Goal: Task Accomplishment & Management: Manage account settings

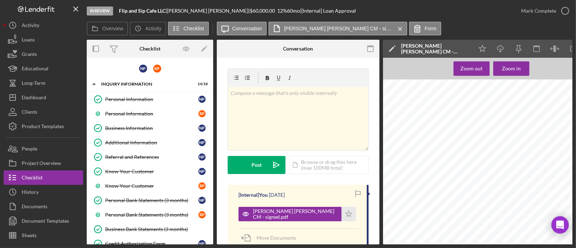
scroll to position [497, 0]
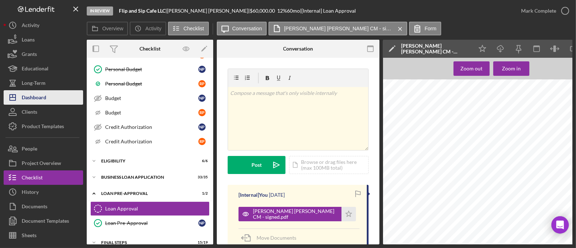
click at [35, 91] on div "Dashboard" at bounding box center [34, 98] width 25 height 16
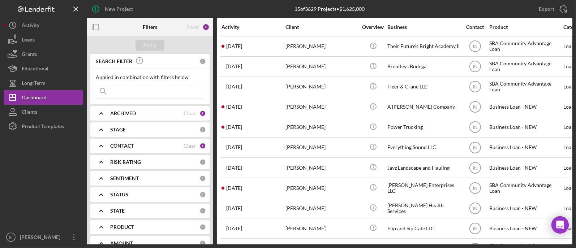
scroll to position [103, 0]
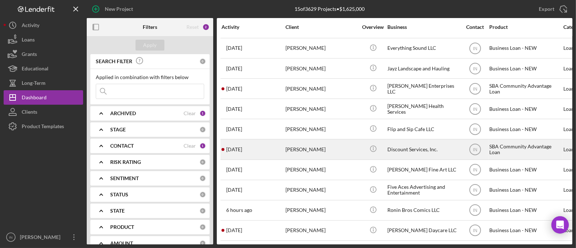
click at [319, 142] on div "[PERSON_NAME]" at bounding box center [322, 149] width 72 height 19
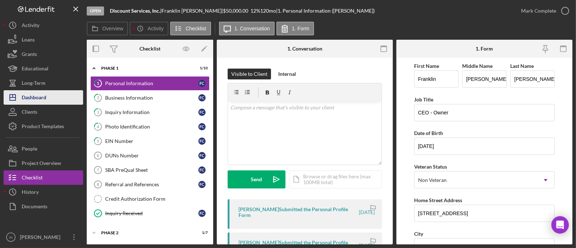
click at [46, 94] on div "Dashboard" at bounding box center [34, 98] width 25 height 16
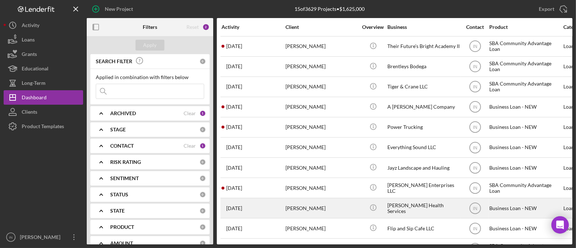
scroll to position [45, 0]
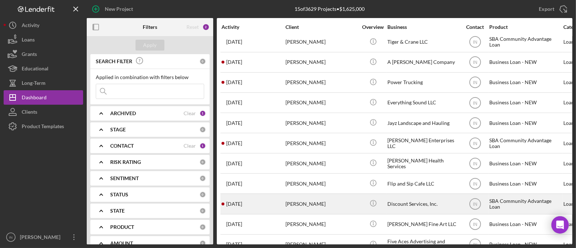
click at [321, 201] on div "[PERSON_NAME]" at bounding box center [322, 204] width 72 height 19
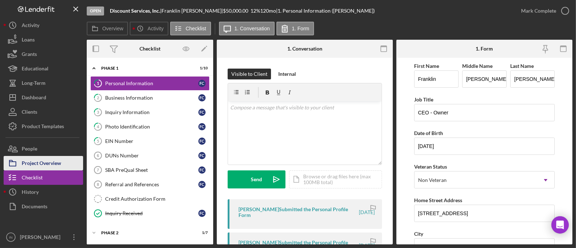
click at [51, 158] on div "Project Overview" at bounding box center [41, 164] width 39 height 16
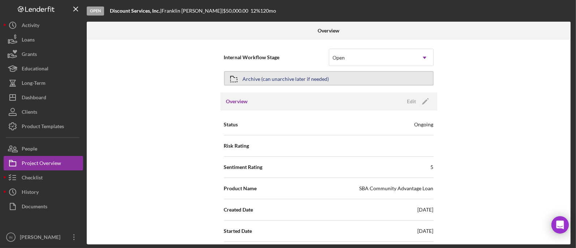
click at [293, 77] on div "Archive (can unarchive later if needed)" at bounding box center [286, 78] width 86 height 13
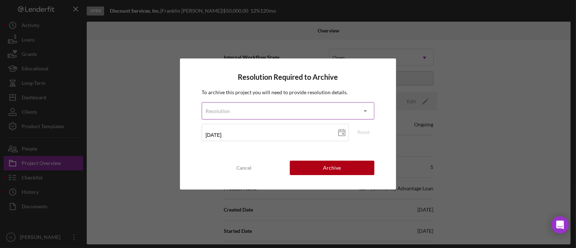
click at [294, 112] on div "Resolution" at bounding box center [279, 111] width 155 height 17
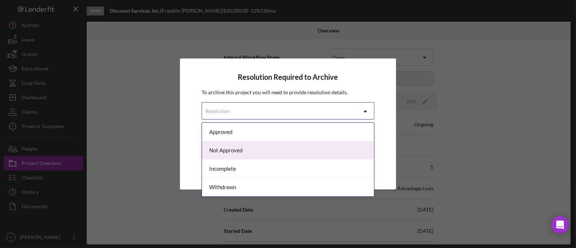
click at [252, 149] on div "Not Approved" at bounding box center [288, 150] width 172 height 18
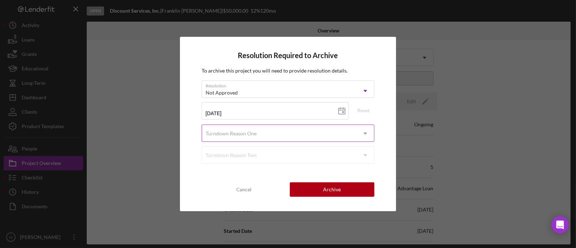
click at [276, 128] on div "Turndown Reason One" at bounding box center [279, 133] width 155 height 17
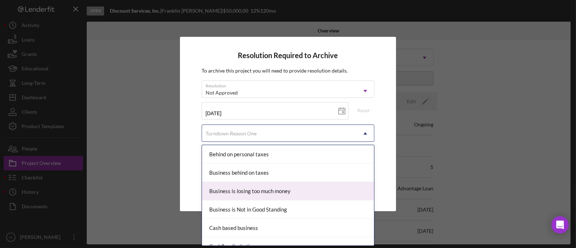
scroll to position [45, 0]
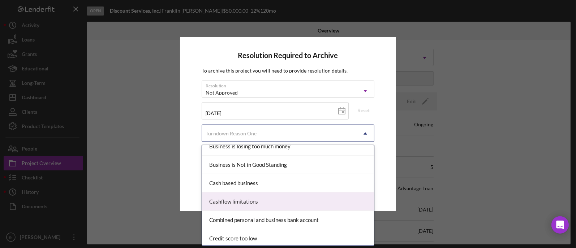
click at [248, 200] on div "Cashflow limitations" at bounding box center [288, 202] width 172 height 18
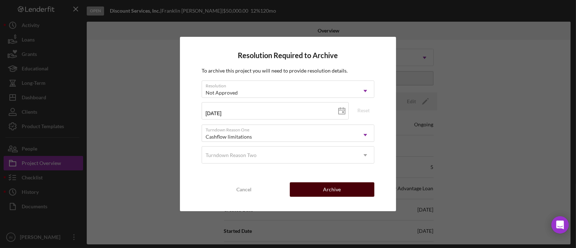
click at [349, 188] on button "Archive" at bounding box center [332, 190] width 85 height 14
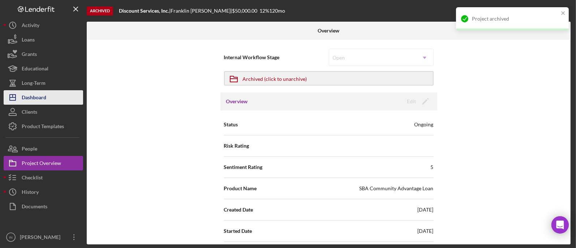
click at [41, 93] on div "Dashboard" at bounding box center [34, 98] width 25 height 16
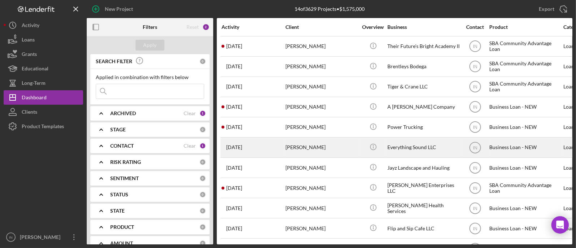
scroll to position [83, 0]
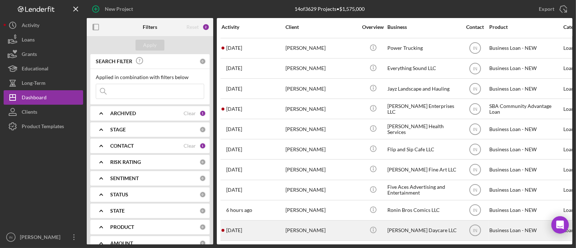
click at [327, 221] on div "[PERSON_NAME]" at bounding box center [322, 230] width 72 height 19
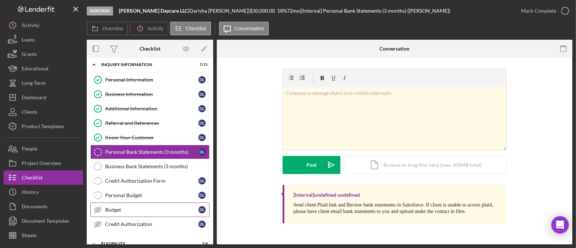
scroll to position [77, 0]
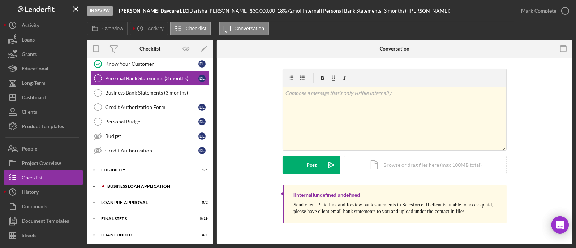
click at [125, 184] on div "BUSINESS LOAN APPLICATION" at bounding box center [155, 186] width 97 height 4
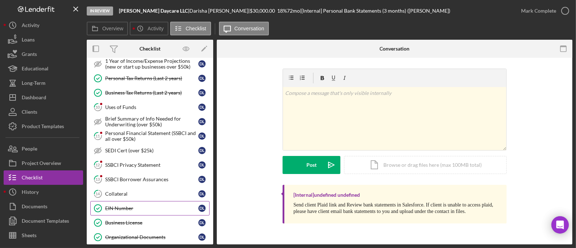
scroll to position [303, 0]
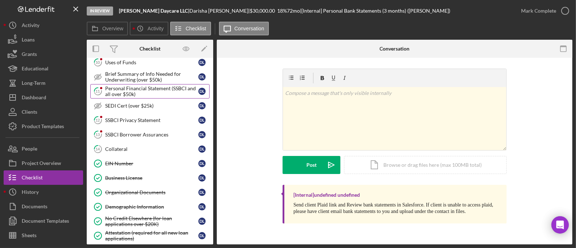
click at [123, 87] on div "Personal Financial Statement (SSBCI and all over $50k)" at bounding box center [151, 92] width 93 height 12
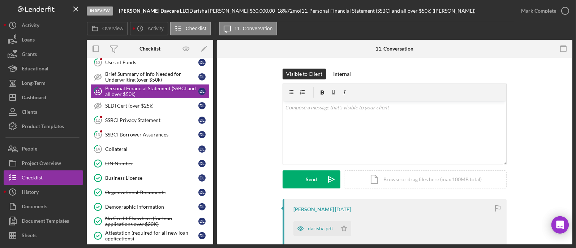
scroll to position [45, 0]
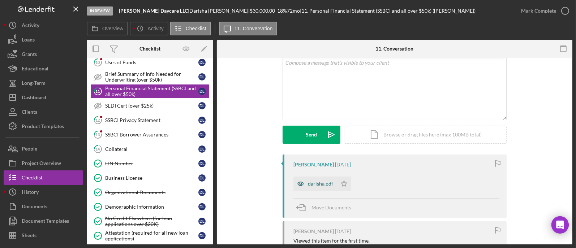
click at [312, 179] on div "darisha.pdf" at bounding box center [315, 184] width 43 height 14
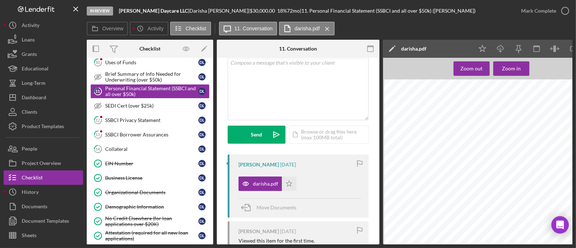
scroll to position [4022, 0]
click at [108, 118] on div "SSBCI Privacy Statement" at bounding box center [151, 121] width 93 height 6
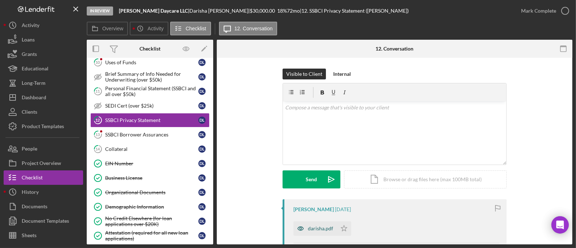
click at [317, 226] on div "darisha.pdf" at bounding box center [320, 229] width 25 height 6
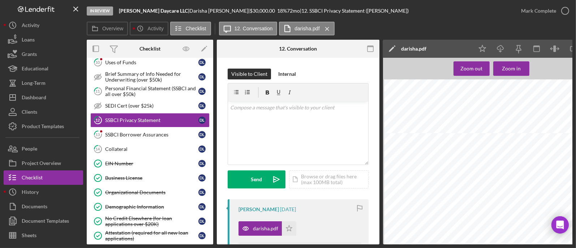
scroll to position [452, 0]
click at [117, 128] on link "13 SSBCI Borrower Assurances D L" at bounding box center [149, 135] width 119 height 14
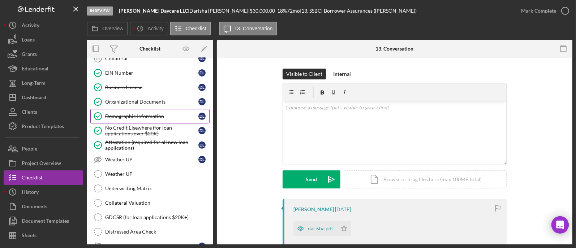
scroll to position [454, 0]
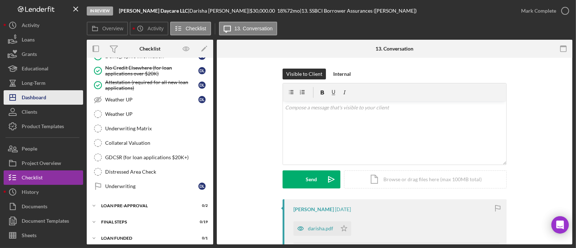
click at [38, 97] on div "Dashboard" at bounding box center [34, 98] width 25 height 16
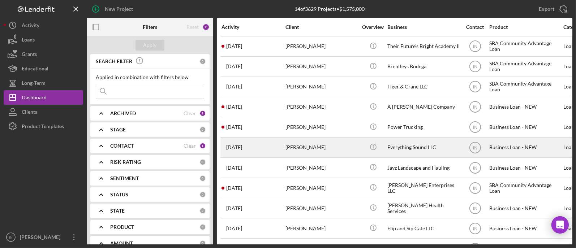
scroll to position [83, 0]
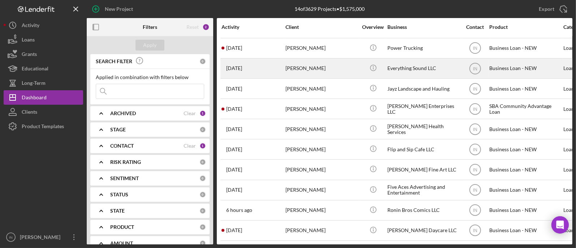
click at [330, 63] on div "[PERSON_NAME]" at bounding box center [322, 68] width 72 height 19
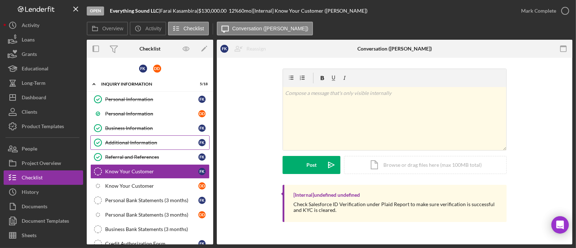
scroll to position [19, 0]
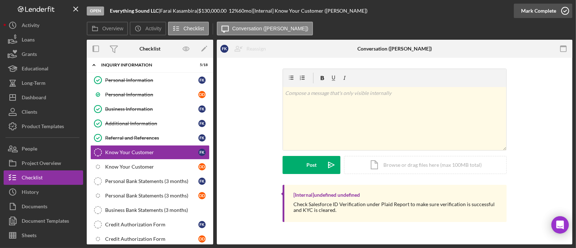
click at [552, 10] on div "Mark Complete" at bounding box center [538, 11] width 35 height 14
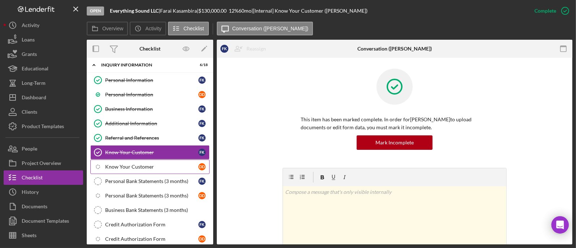
click at [142, 164] on div "Know Your Customer" at bounding box center [151, 167] width 93 height 6
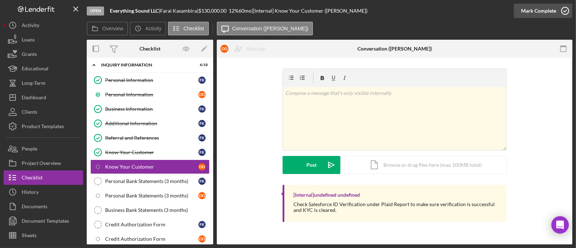
click at [529, 11] on div "Mark Complete" at bounding box center [538, 11] width 35 height 14
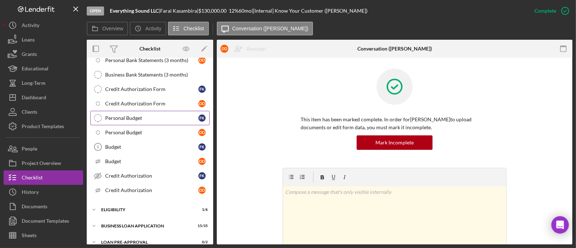
scroll to position [110, 0]
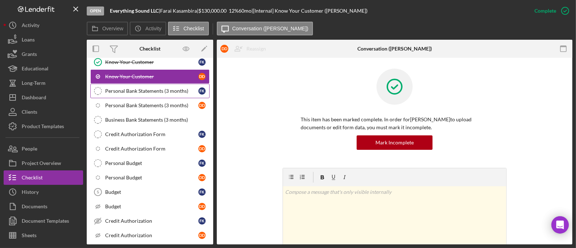
click at [139, 92] on div "Personal Bank Statements (3 months)" at bounding box center [151, 91] width 93 height 6
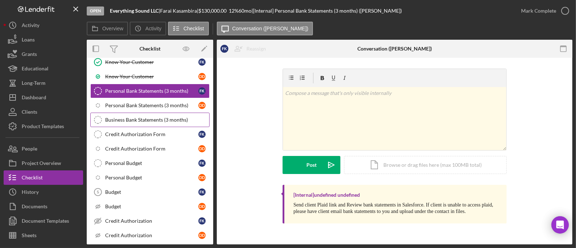
click at [168, 117] on div "Business Bank Statements (3 months)" at bounding box center [157, 120] width 104 height 6
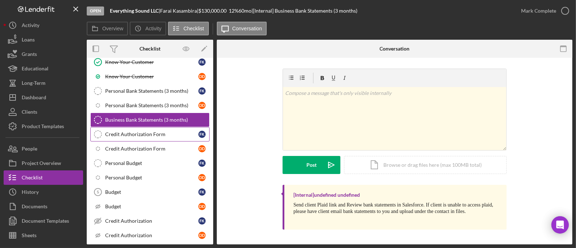
click at [154, 133] on div "Credit Authorization Form" at bounding box center [151, 135] width 93 height 6
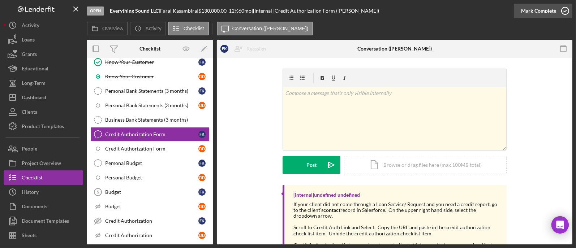
click at [544, 10] on div "Mark Complete" at bounding box center [538, 11] width 35 height 14
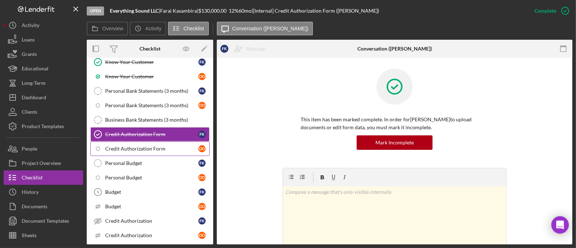
click at [121, 147] on div "Credit Authorization Form" at bounding box center [151, 149] width 93 height 6
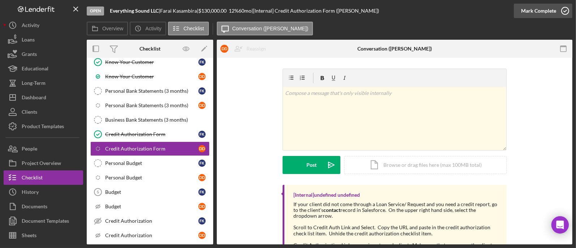
click at [532, 5] on div "Mark Complete" at bounding box center [538, 11] width 35 height 14
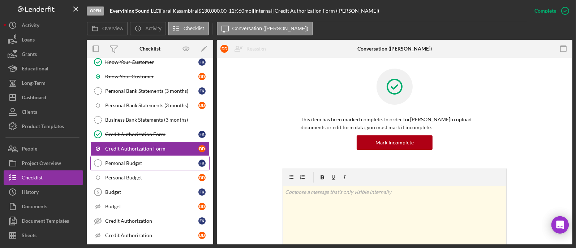
click at [137, 161] on div "Personal Budget" at bounding box center [151, 164] width 93 height 6
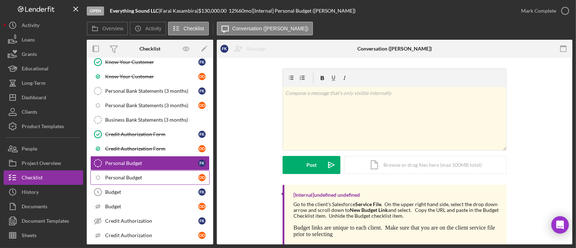
click at [157, 175] on div "Personal Budget" at bounding box center [151, 178] width 93 height 6
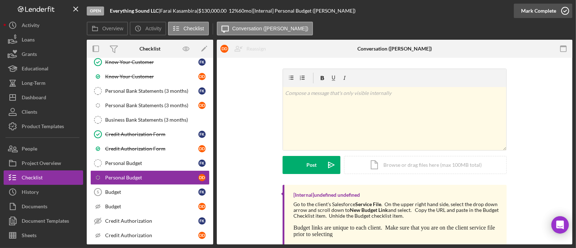
click at [538, 15] on div "Mark Complete" at bounding box center [538, 11] width 35 height 14
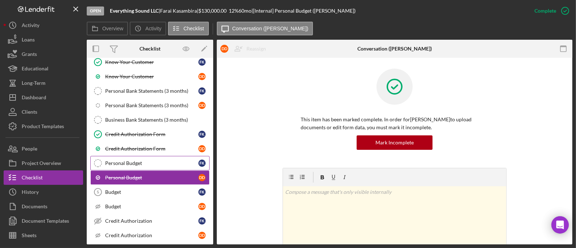
click at [148, 162] on div "Personal Budget" at bounding box center [151, 164] width 93 height 6
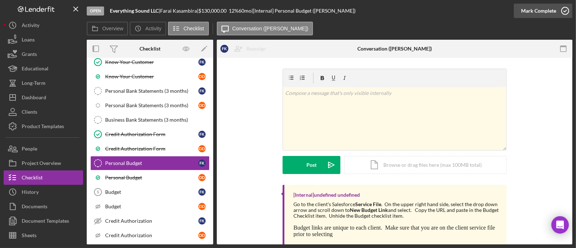
click at [542, 8] on div "Mark Complete" at bounding box center [538, 11] width 35 height 14
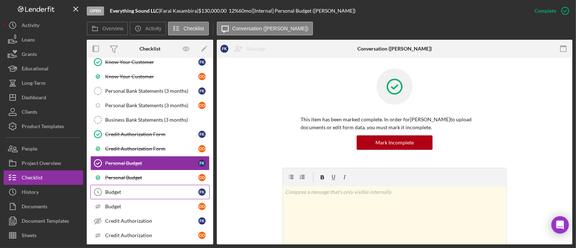
click at [138, 196] on link "Budget 5 Budget F K" at bounding box center [149, 192] width 119 height 14
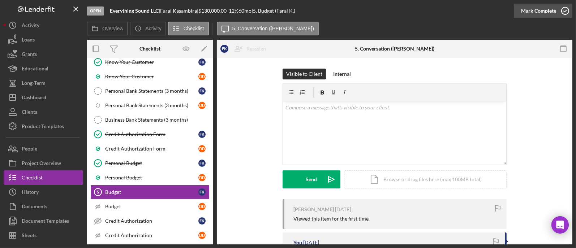
click at [547, 11] on div "Mark Complete" at bounding box center [538, 11] width 35 height 14
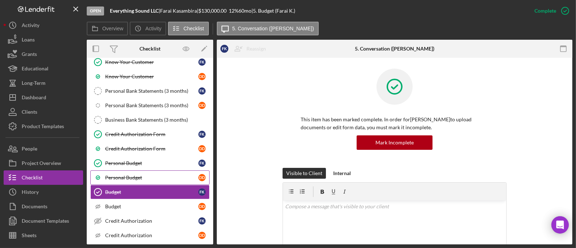
scroll to position [193, 0]
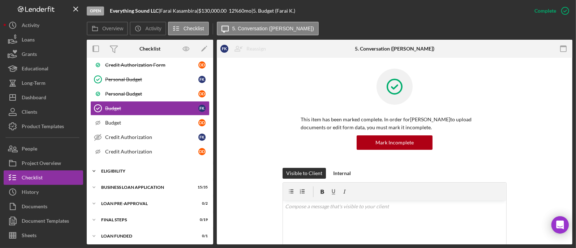
click at [136, 169] on div "ELIGIBILITY" at bounding box center [152, 171] width 103 height 4
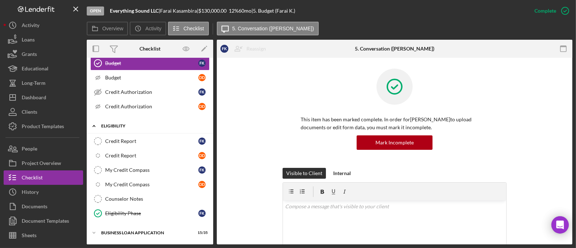
scroll to position [283, 0]
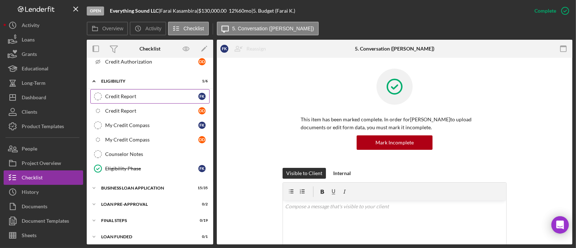
click at [159, 95] on div "Credit Report" at bounding box center [151, 97] width 93 height 6
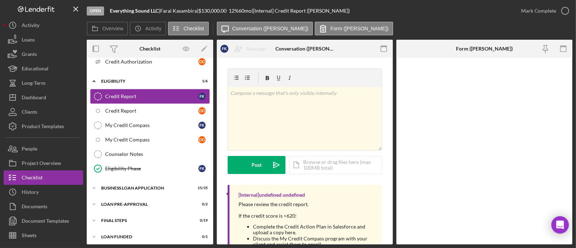
scroll to position [283, 0]
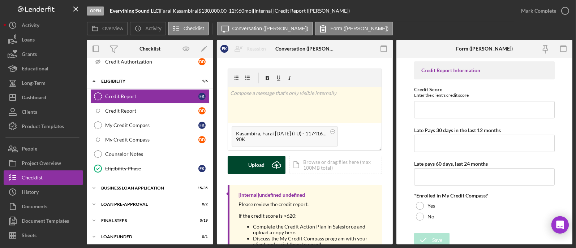
click at [267, 161] on button "Upload Icon/Upload" at bounding box center [257, 165] width 58 height 18
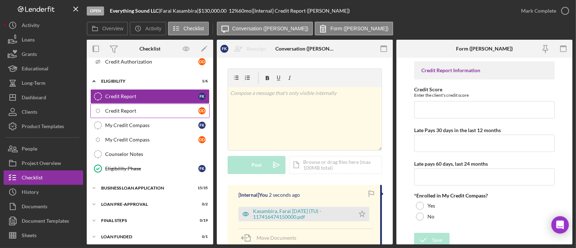
click at [125, 110] on div "Credit Report" at bounding box center [151, 111] width 93 height 6
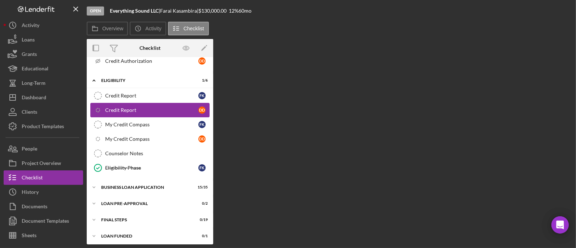
scroll to position [283, 0]
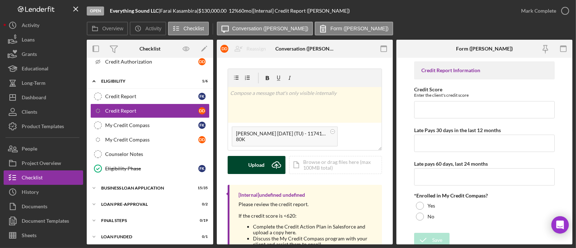
click at [264, 165] on div "Upload" at bounding box center [257, 165] width 16 height 18
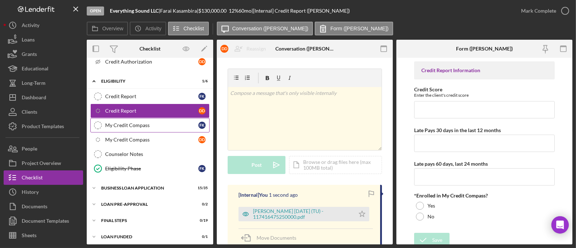
click at [160, 127] on link "My Credit Compass My Credit Compass F K" at bounding box center [149, 125] width 119 height 14
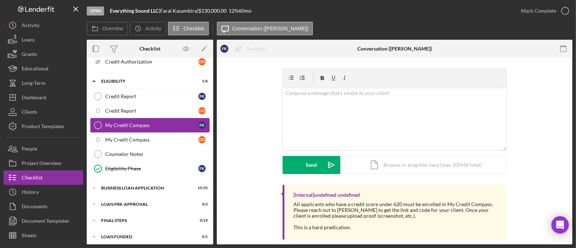
scroll to position [283, 0]
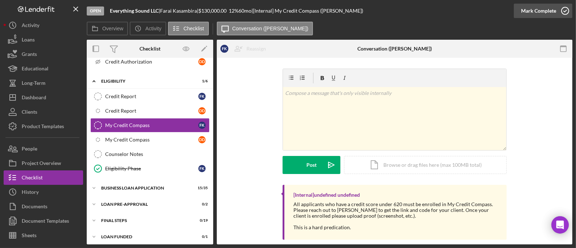
click at [541, 6] on div "Mark Complete" at bounding box center [538, 11] width 35 height 14
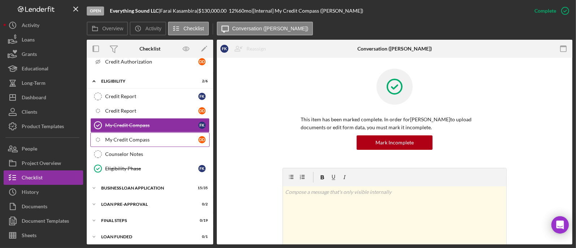
click at [132, 140] on div "My Credit Compass" at bounding box center [151, 140] width 93 height 6
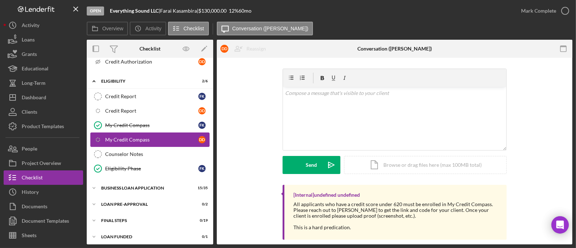
scroll to position [283, 0]
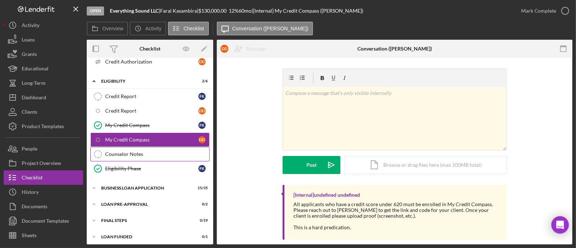
click at [145, 151] on div "Counselor Notes" at bounding box center [157, 154] width 104 height 6
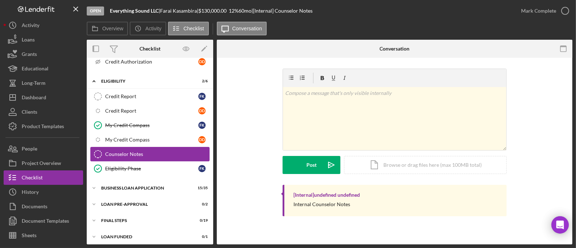
scroll to position [283, 0]
click at [137, 97] on div "Credit Report" at bounding box center [151, 97] width 93 height 6
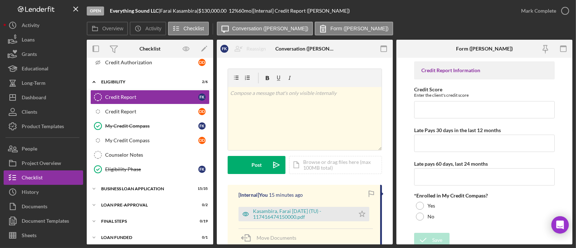
scroll to position [283, 0]
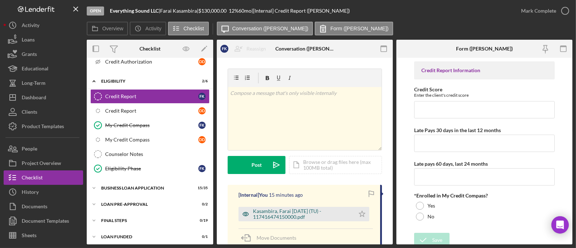
click at [292, 216] on div "Kasambira, Farai [DATE] (TU) - 117416474150000.pdf" at bounding box center [302, 215] width 98 height 12
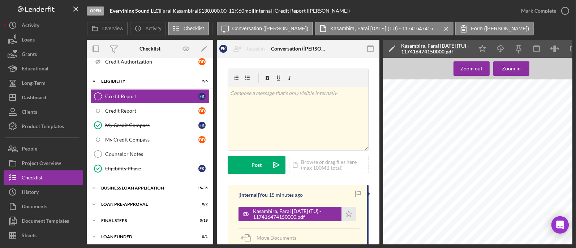
scroll to position [180, 0]
click at [134, 186] on div "BUSINESS LOAN APPLICATION" at bounding box center [152, 188] width 103 height 4
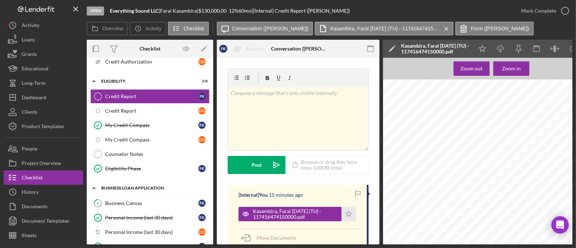
scroll to position [329, 0]
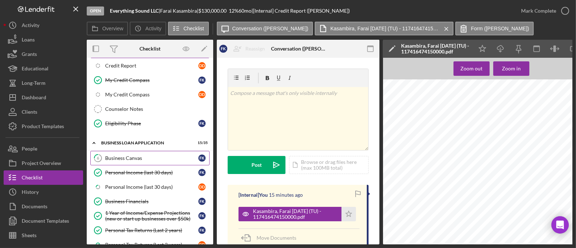
click at [139, 156] on div "Business Canvas" at bounding box center [151, 158] width 93 height 6
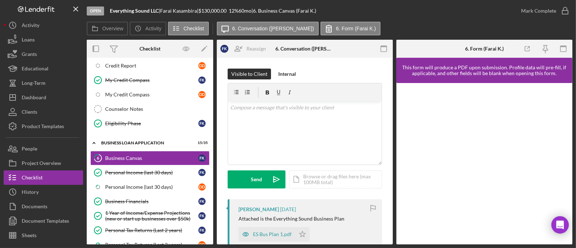
scroll to position [45, 0]
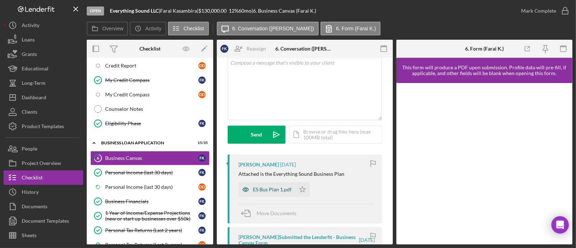
click at [270, 191] on div "ES Bus Plan 1.pdf" at bounding box center [272, 190] width 39 height 6
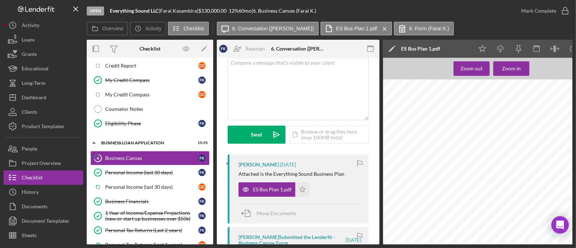
scroll to position [90, 0]
click at [129, 180] on link "Icon/Checklist Item Sub Partial Personal Income (last 30 days) D D" at bounding box center [149, 187] width 119 height 14
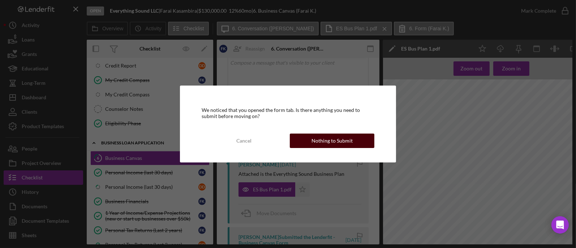
click at [306, 142] on button "Nothing to Submit" at bounding box center [332, 141] width 85 height 14
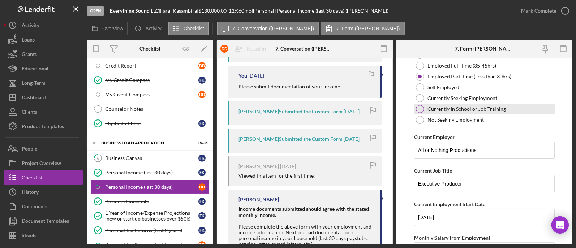
scroll to position [136, 0]
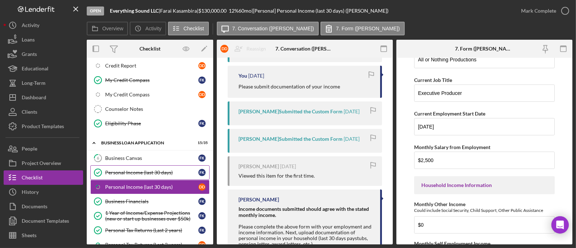
click at [125, 166] on link "Personal Income (last 30 days) Personal Income (last 30 days) F K" at bounding box center [149, 173] width 119 height 14
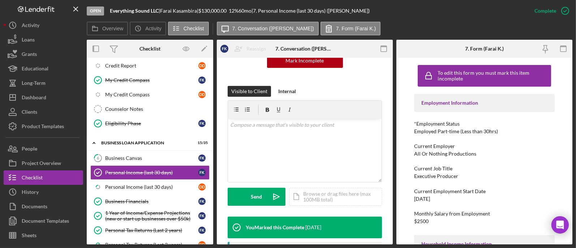
scroll to position [45, 0]
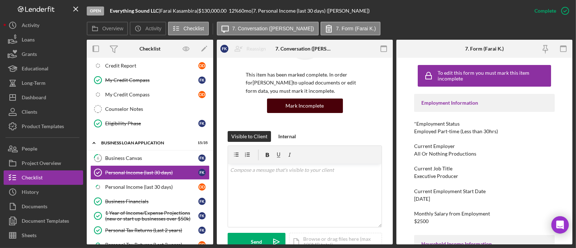
click at [315, 106] on div "Mark Incomplete" at bounding box center [305, 106] width 38 height 14
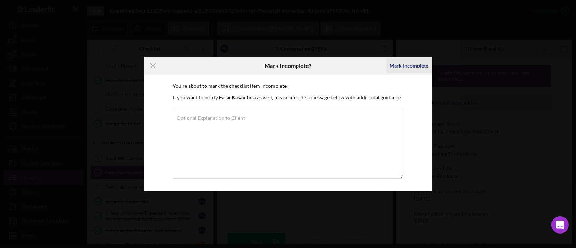
click at [402, 66] on div "Mark Incomplete" at bounding box center [409, 66] width 39 height 14
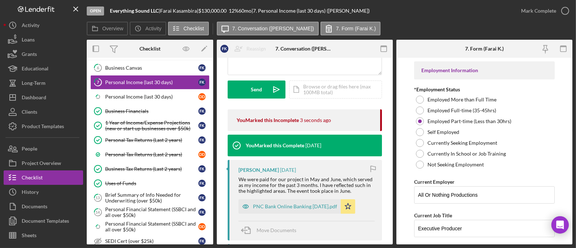
scroll to position [136, 0]
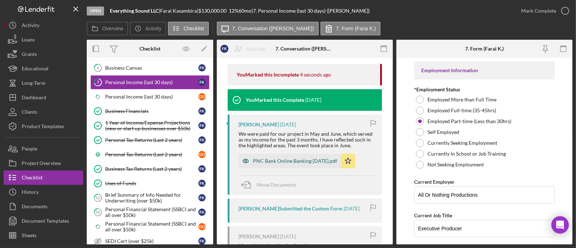
click at [285, 164] on div "PNC Bank Online Banking [DATE].pdf" at bounding box center [295, 161] width 84 height 6
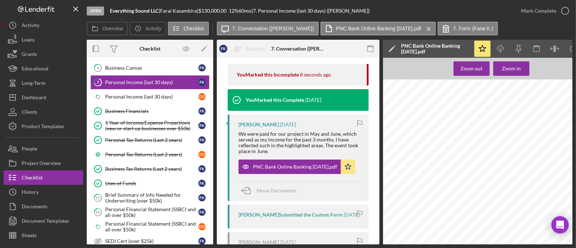
scroll to position [226, 0]
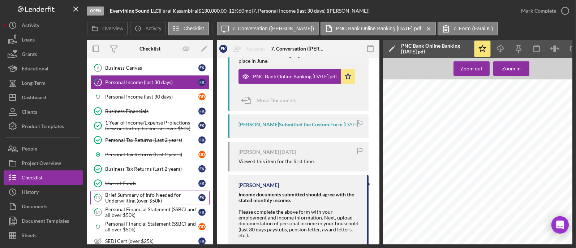
click at [145, 193] on div "Brief Summary of Info Needed for Underwriting (over $50k)" at bounding box center [151, 198] width 93 height 12
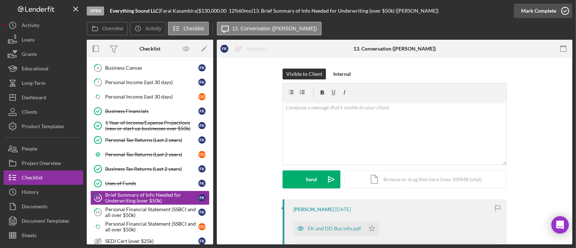
click at [537, 7] on div "Mark Complete" at bounding box center [538, 11] width 35 height 14
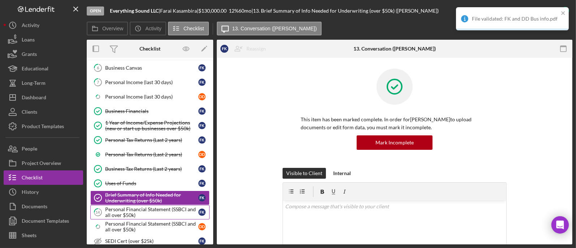
click at [131, 207] on div "Personal Financial Statement (SSBCI and all over $50k)" at bounding box center [151, 213] width 93 height 12
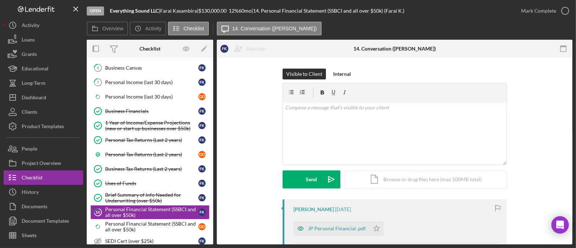
scroll to position [45, 0]
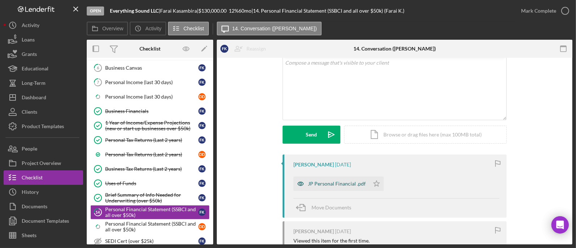
click at [329, 188] on div "JP Personal Financial .pdf" at bounding box center [332, 184] width 76 height 14
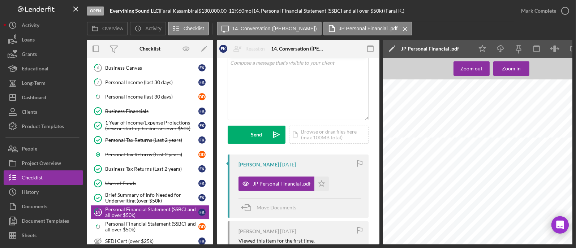
scroll to position [271, 0]
click at [545, 13] on div "Mark Complete" at bounding box center [538, 11] width 35 height 14
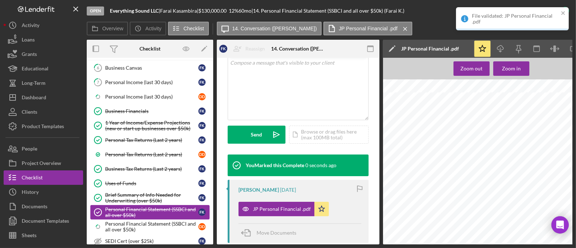
scroll to position [509, 0]
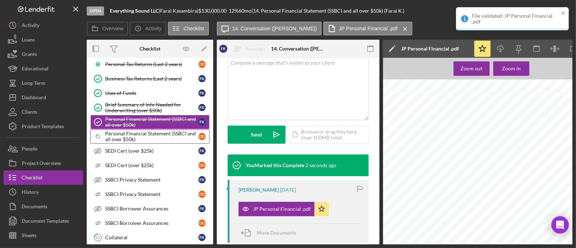
click at [143, 131] on div "Personal Financial Statement (SSBCI and all over $50k)" at bounding box center [151, 137] width 93 height 12
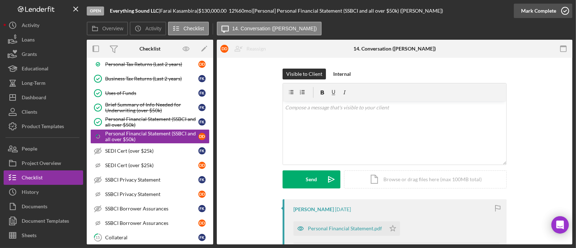
click at [551, 12] on div "Mark Complete" at bounding box center [538, 11] width 35 height 14
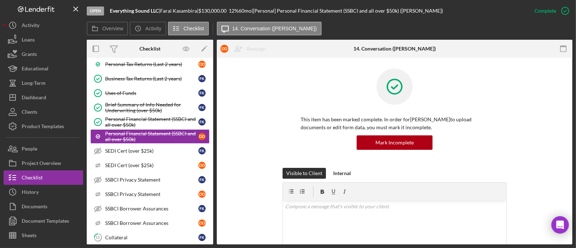
scroll to position [600, 0]
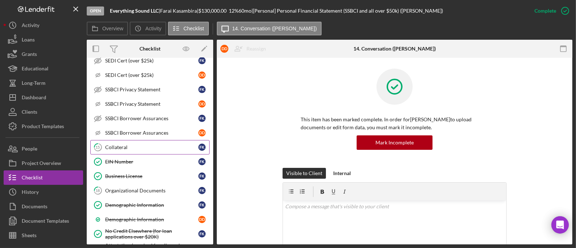
click at [132, 146] on link "15 Collateral F K" at bounding box center [149, 147] width 119 height 14
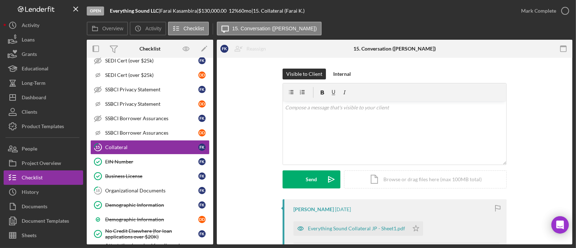
scroll to position [45, 0]
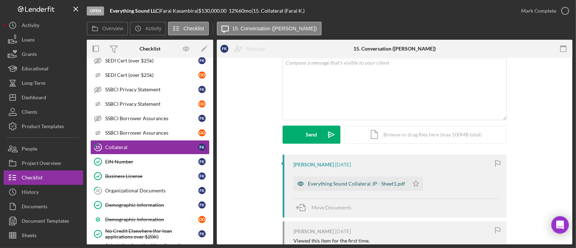
click at [353, 184] on div "Everything Sound Collateral JP - Sheet1.pdf" at bounding box center [356, 184] width 97 height 6
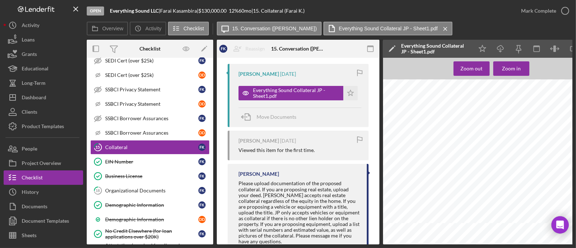
scroll to position [90, 0]
click at [146, 189] on link "18 Organizational Documents F K" at bounding box center [149, 191] width 119 height 14
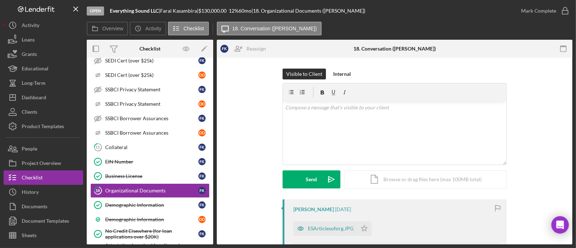
scroll to position [45, 0]
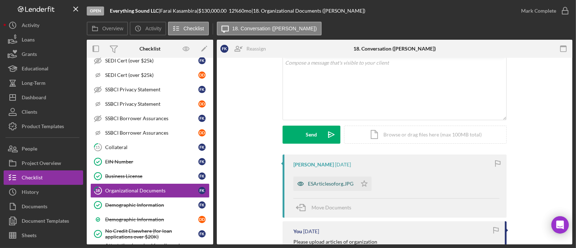
click at [324, 181] on div "ESArticlesoforg.JPG" at bounding box center [331, 184] width 46 height 6
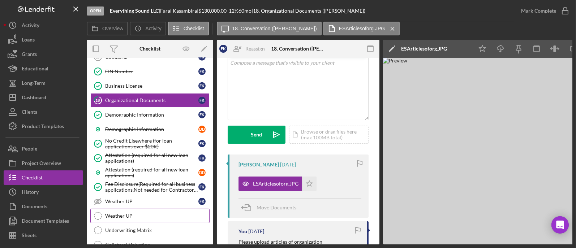
scroll to position [735, 0]
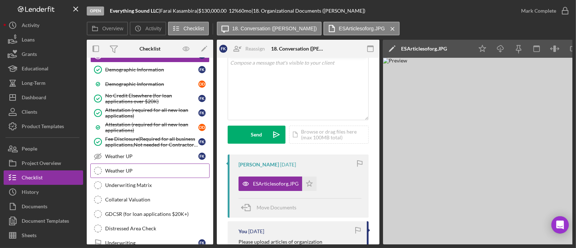
click at [156, 168] on div "Weather UP" at bounding box center [157, 171] width 104 height 6
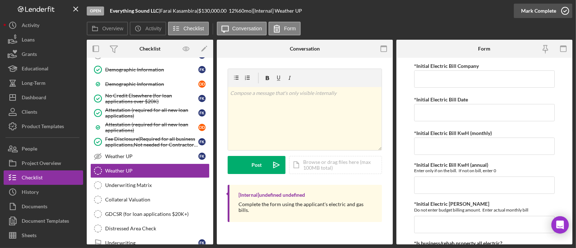
click at [551, 12] on div "Mark Complete" at bounding box center [538, 11] width 35 height 14
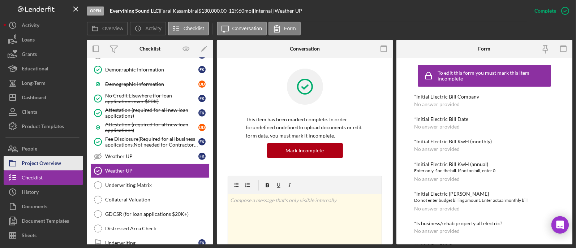
click at [51, 161] on div "Project Overview" at bounding box center [41, 164] width 39 height 16
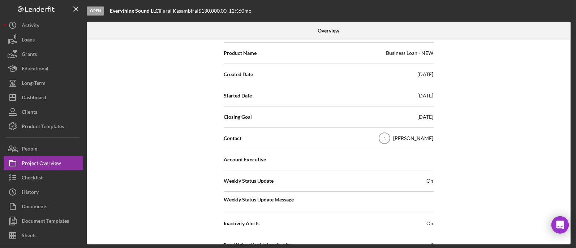
scroll to position [271, 0]
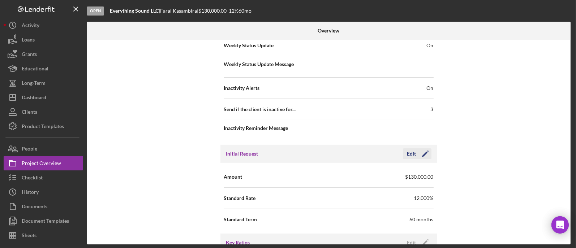
click at [413, 156] on div "Edit" at bounding box center [411, 154] width 9 height 11
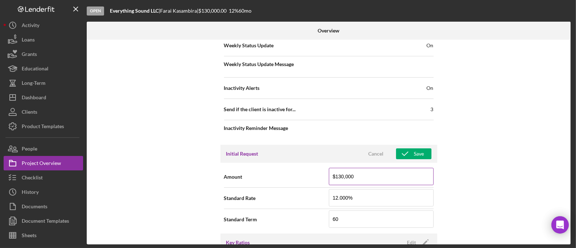
click at [369, 182] on input "$130,000" at bounding box center [381, 176] width 105 height 17
drag, startPoint x: 369, startPoint y: 178, endPoint x: 334, endPoint y: 176, distance: 34.4
click at [334, 176] on input "$130,000" at bounding box center [381, 176] width 105 height 17
type input "$20,000"
click at [418, 151] on div "Save" at bounding box center [419, 154] width 10 height 11
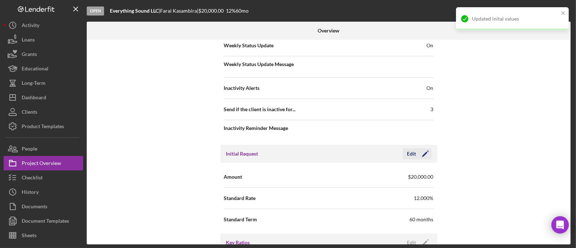
click at [412, 152] on div "Edit" at bounding box center [411, 154] width 9 height 11
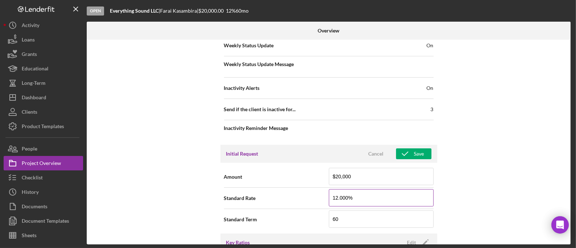
click at [336, 200] on input "12.000%" at bounding box center [381, 197] width 105 height 17
type input "18.000%"
click at [369, 221] on input "60" at bounding box center [381, 219] width 105 height 17
type input "72"
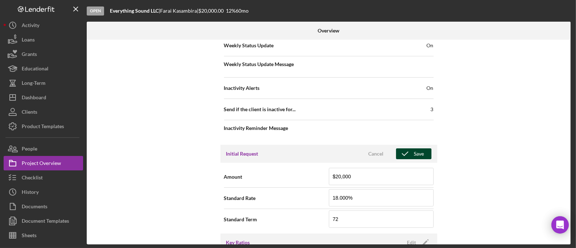
click at [409, 151] on icon "button" at bounding box center [405, 154] width 18 height 18
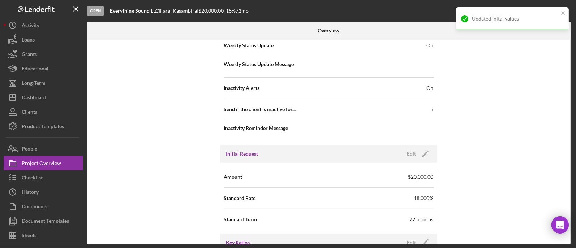
scroll to position [361, 0]
